Goal: Task Accomplishment & Management: Manage account settings

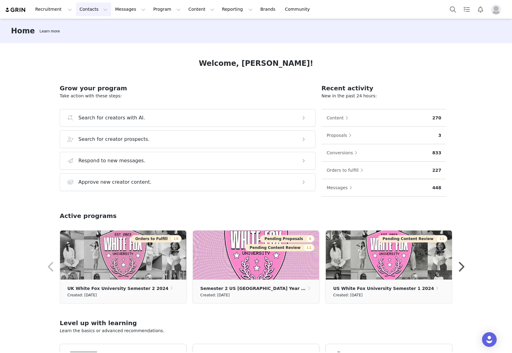
click at [86, 8] on button "Contacts Contacts" at bounding box center [93, 9] width 35 height 14
click at [86, 26] on p "Creators" at bounding box center [86, 27] width 18 height 6
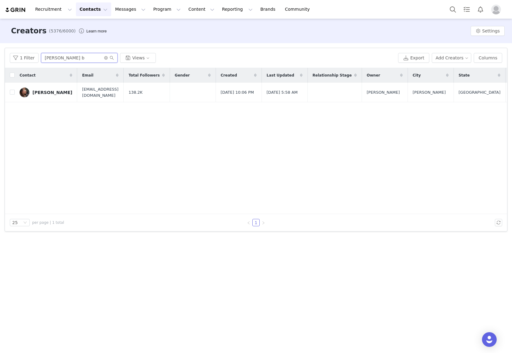
click at [63, 58] on input "[PERSON_NAME] b" at bounding box center [79, 58] width 77 height 10
click at [35, 88] on link "[PERSON_NAME]" at bounding box center [46, 93] width 53 height 10
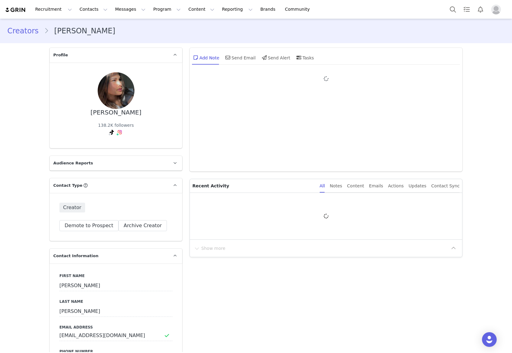
type input "+1 ([GEOGRAPHIC_DATA])"
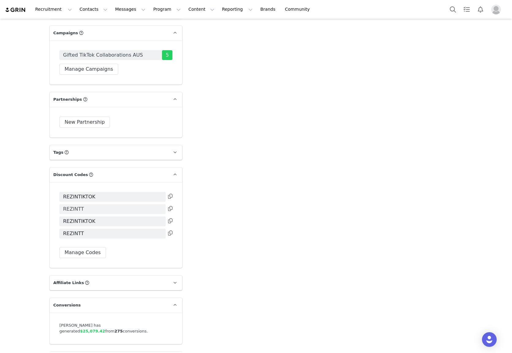
scroll to position [1277, 0]
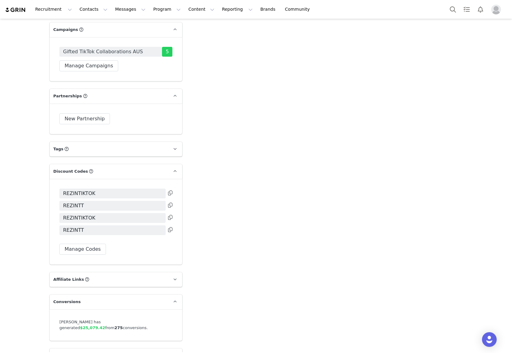
click at [178, 194] on div "REZINTIKTOK REZINTT REZINTIKTOK REZINTT Manage Codes" at bounding box center [116, 222] width 133 height 86
click at [147, 199] on span "REZINTIKTOK" at bounding box center [112, 194] width 106 height 10
click at [130, 199] on span "REZINTIKTOK" at bounding box center [112, 194] width 106 height 10
click at [87, 255] on button "Manage Codes" at bounding box center [82, 249] width 47 height 11
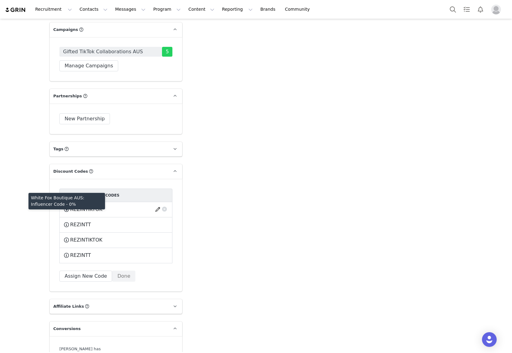
click at [67, 213] on span at bounding box center [66, 209] width 6 height 7
click at [159, 215] on button "button" at bounding box center [159, 210] width 8 height 10
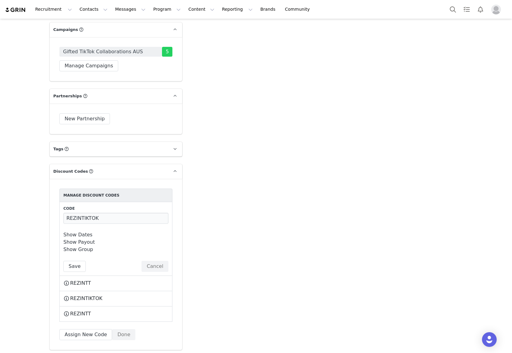
click at [81, 238] on link "Show Dates" at bounding box center [77, 235] width 29 height 6
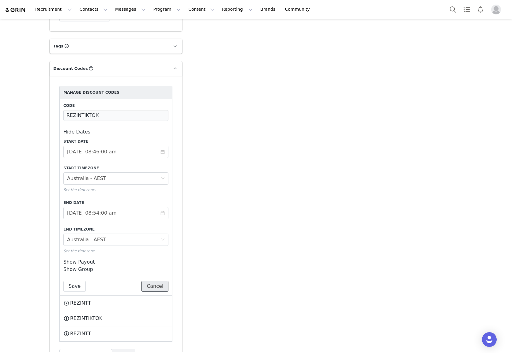
click at [156, 292] on button "Cancel" at bounding box center [155, 286] width 27 height 11
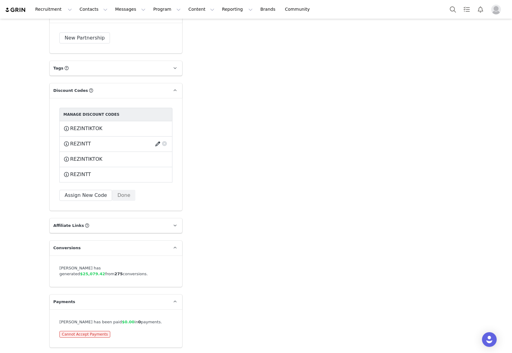
click at [160, 146] on button "button" at bounding box center [159, 144] width 8 height 10
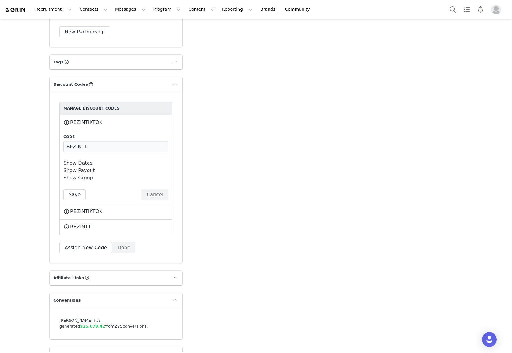
click at [80, 166] on link "Show Dates" at bounding box center [77, 163] width 29 height 6
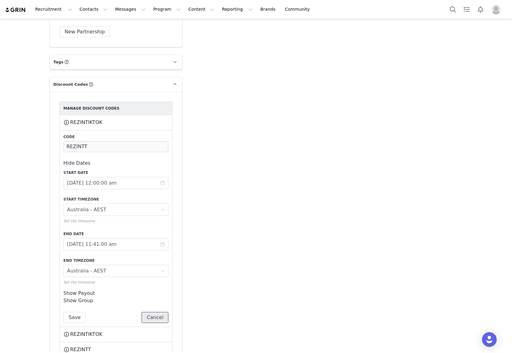
click at [159, 323] on button "Cancel" at bounding box center [155, 317] width 27 height 11
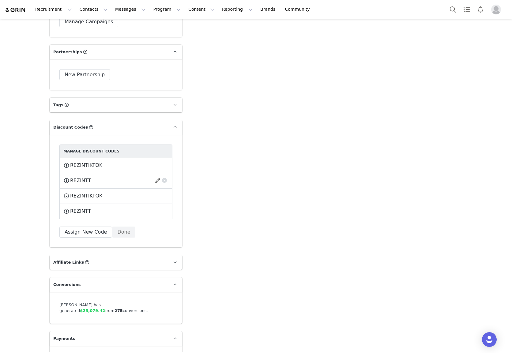
scroll to position [1321, 0]
